Goal: Information Seeking & Learning: Learn about a topic

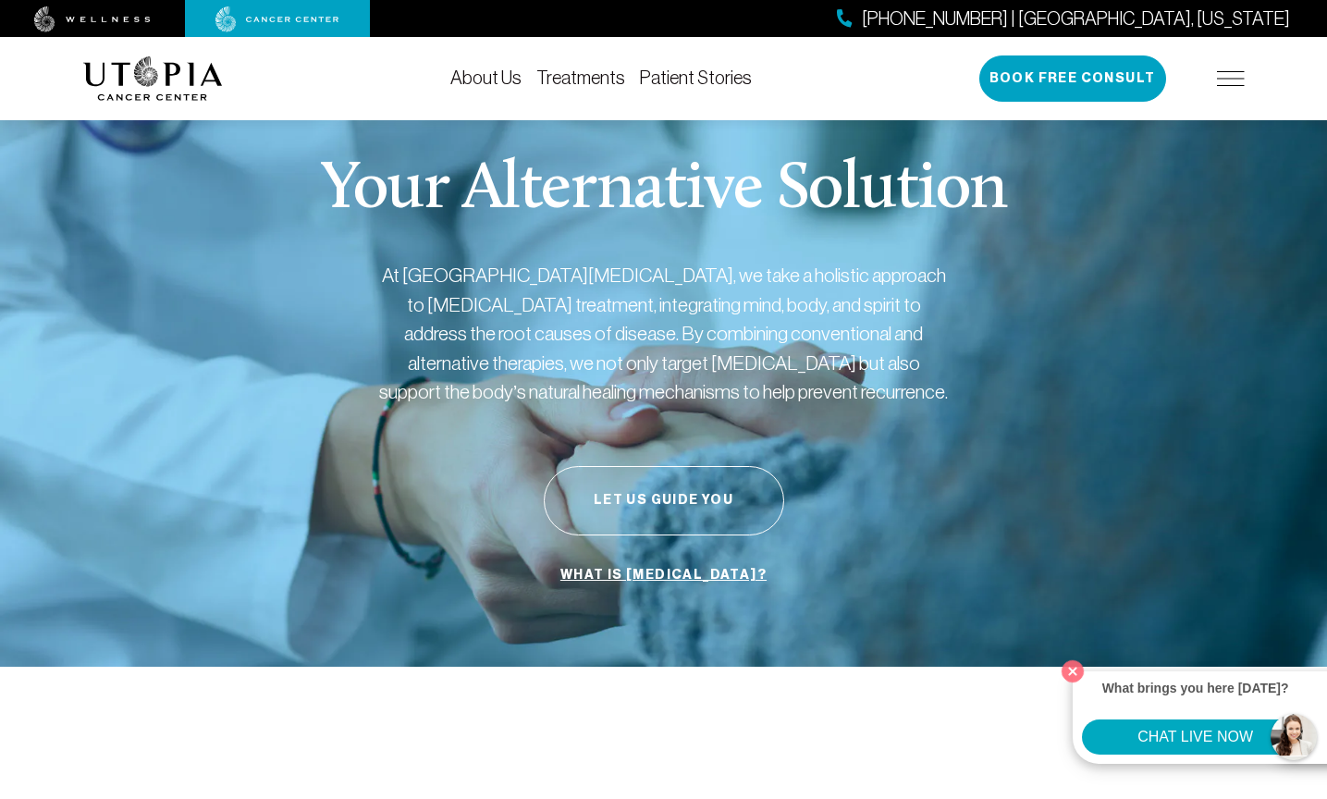
click at [591, 80] on link "Treatments" at bounding box center [580, 77] width 89 height 20
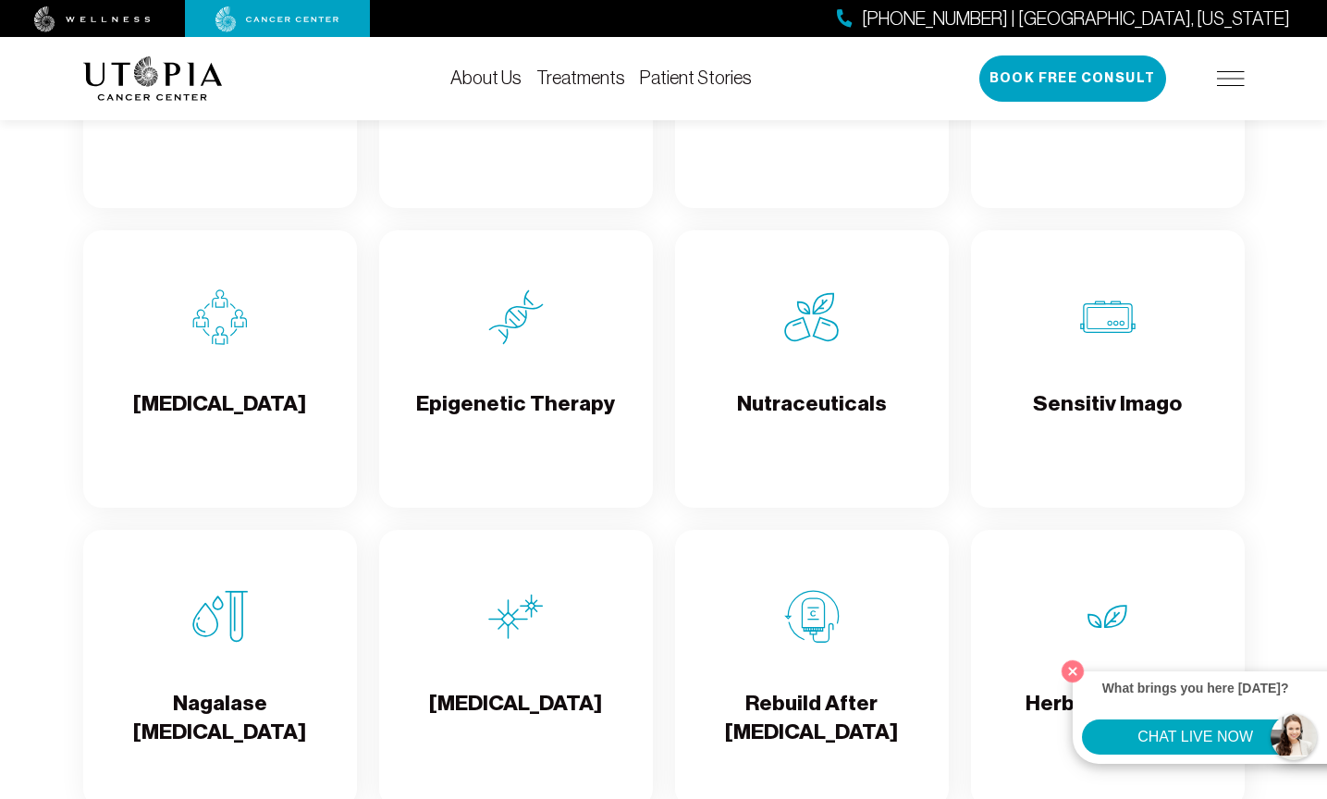
scroll to position [2877, 0]
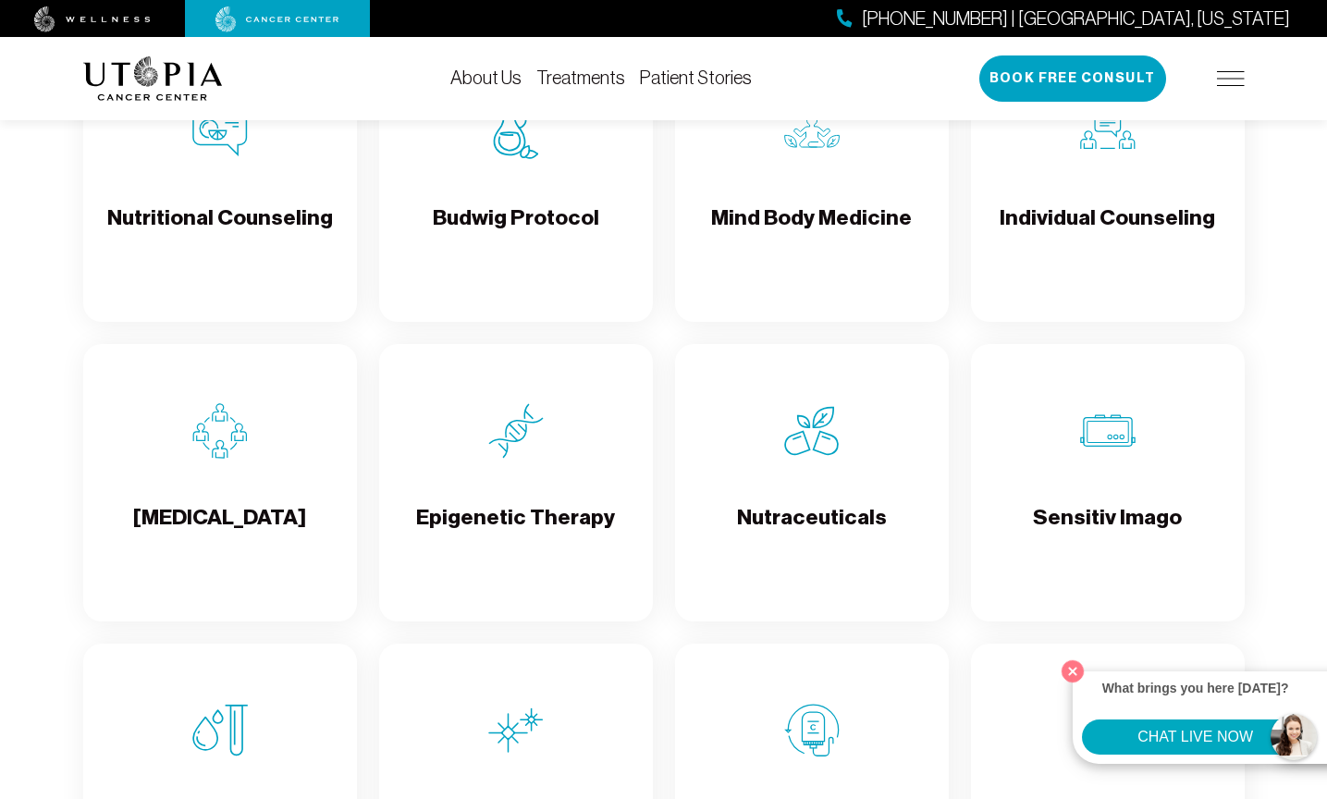
click at [225, 525] on h4 "[MEDICAL_DATA]" at bounding box center [219, 533] width 173 height 60
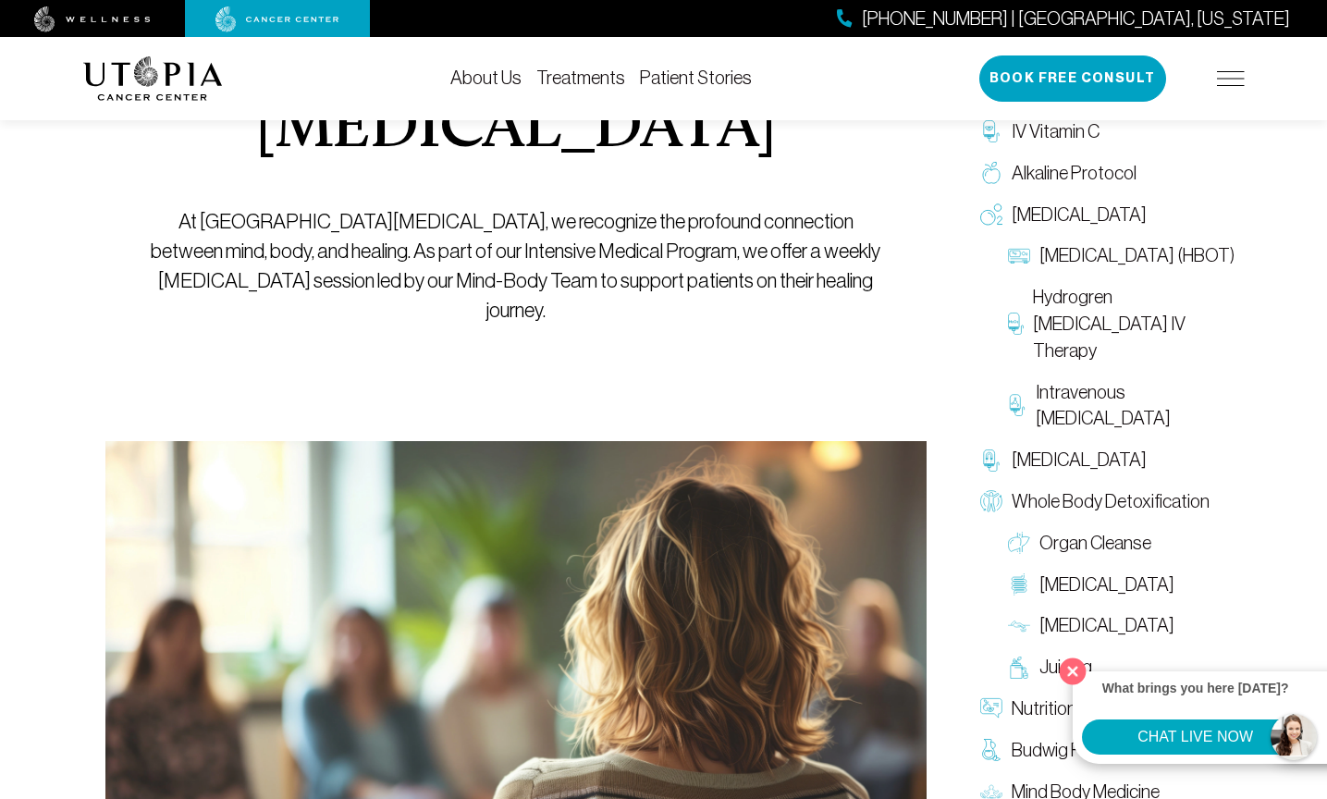
scroll to position [331, 0]
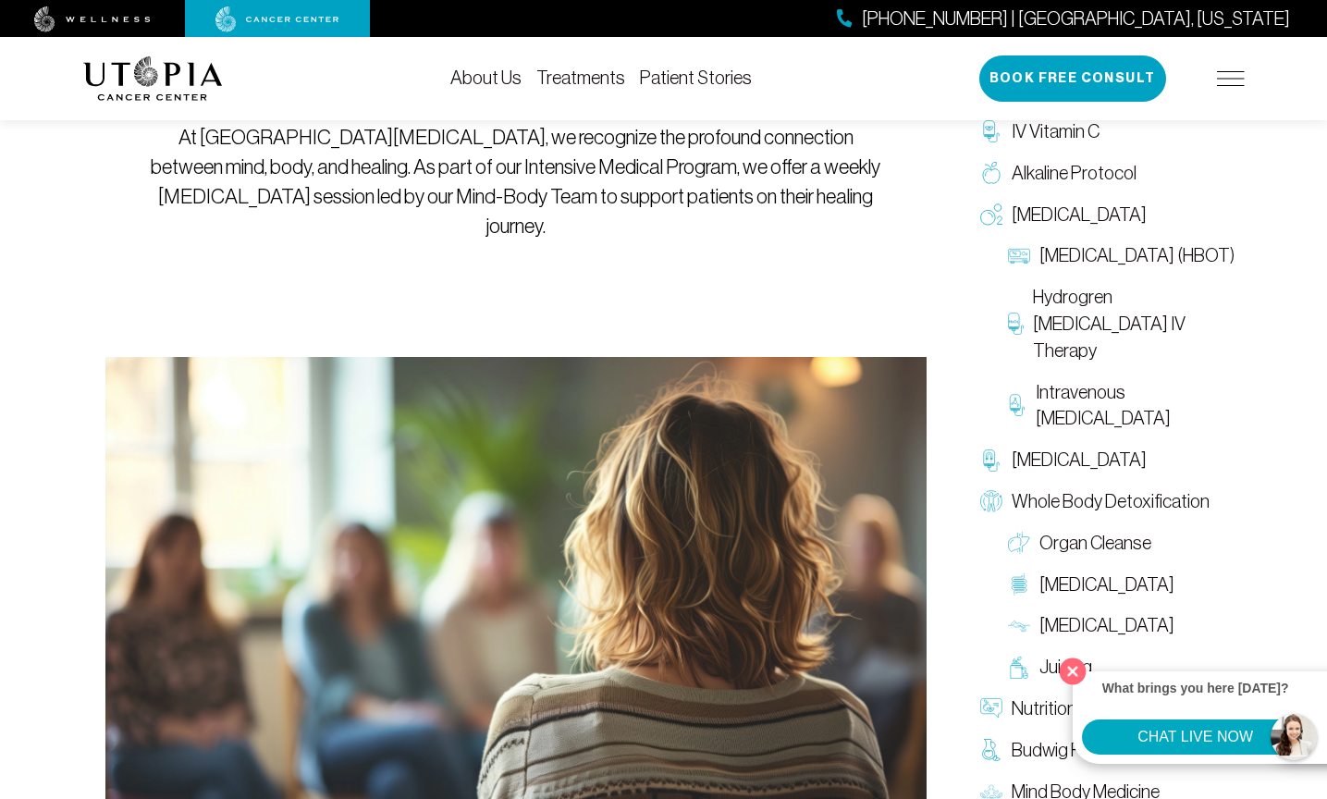
click at [1077, 669] on button "Close" at bounding box center [1073, 671] width 38 height 38
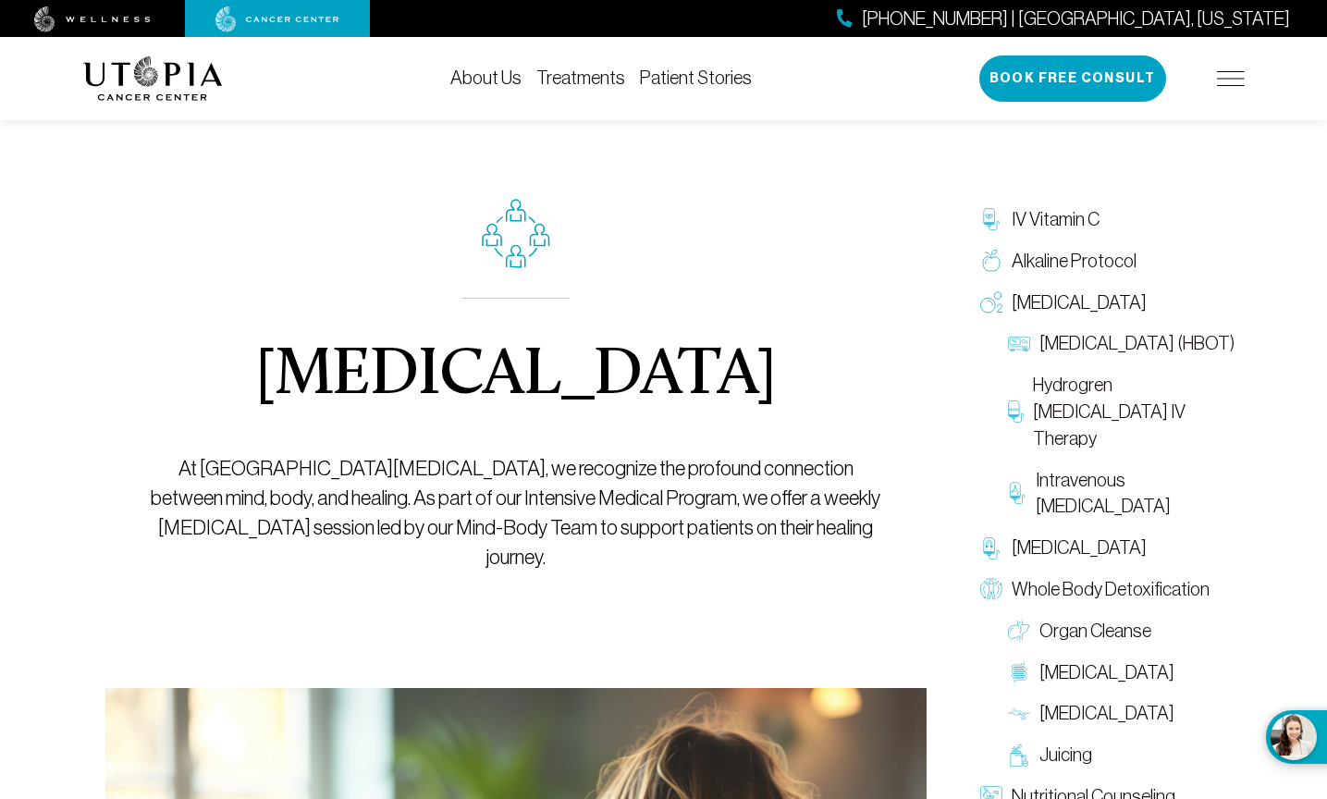
scroll to position [0, 0]
click at [592, 80] on link "Treatments" at bounding box center [580, 77] width 89 height 20
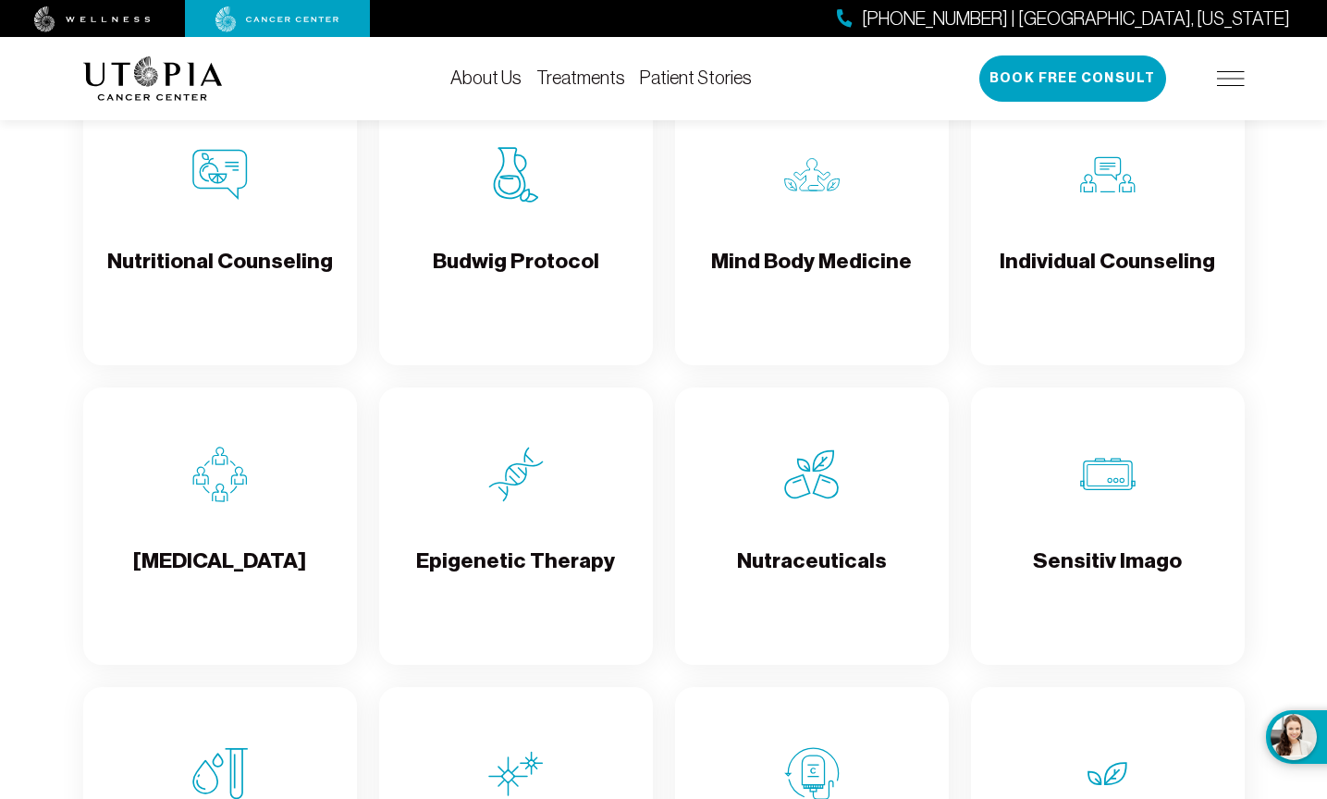
click at [1083, 276] on h4 "Individual Counseling" at bounding box center [1106, 277] width 215 height 60
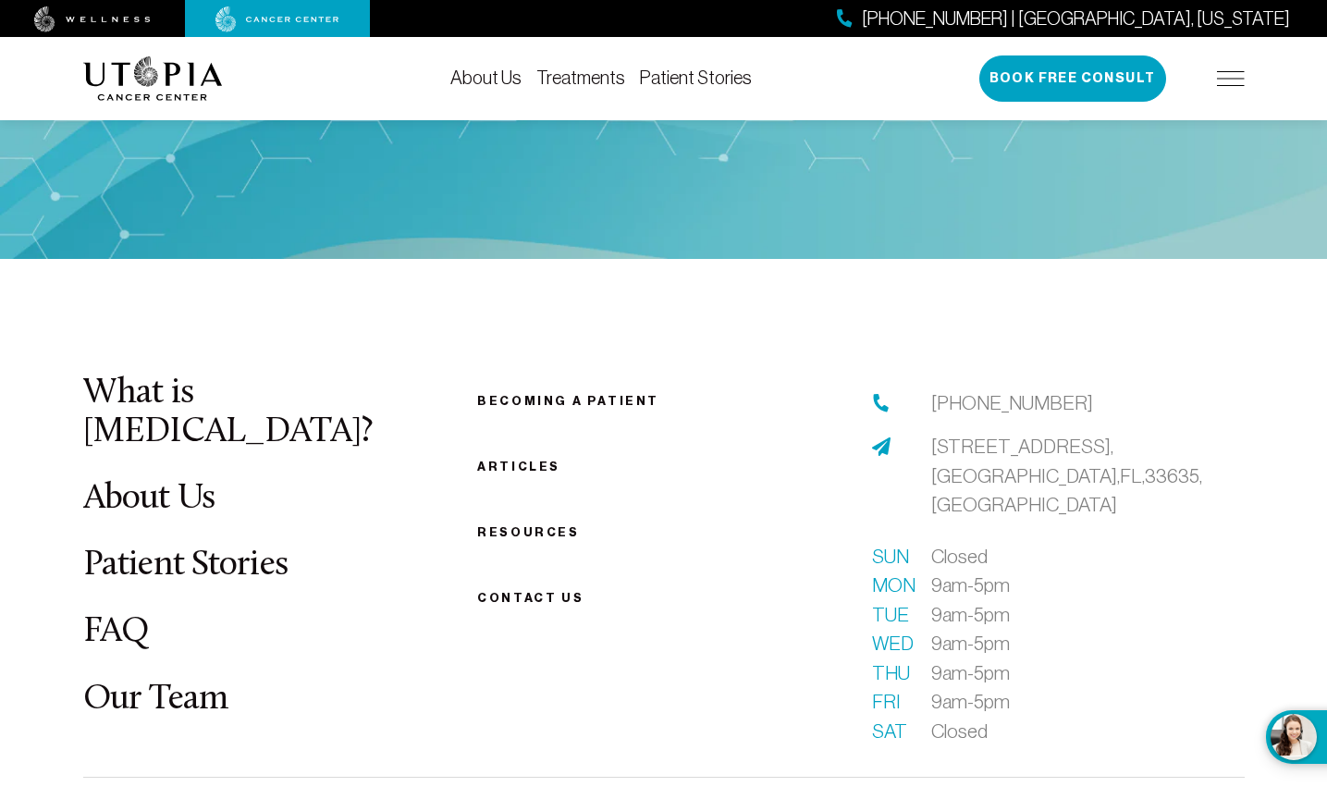
scroll to position [2580, 0]
